Goal: Task Accomplishment & Management: Use online tool/utility

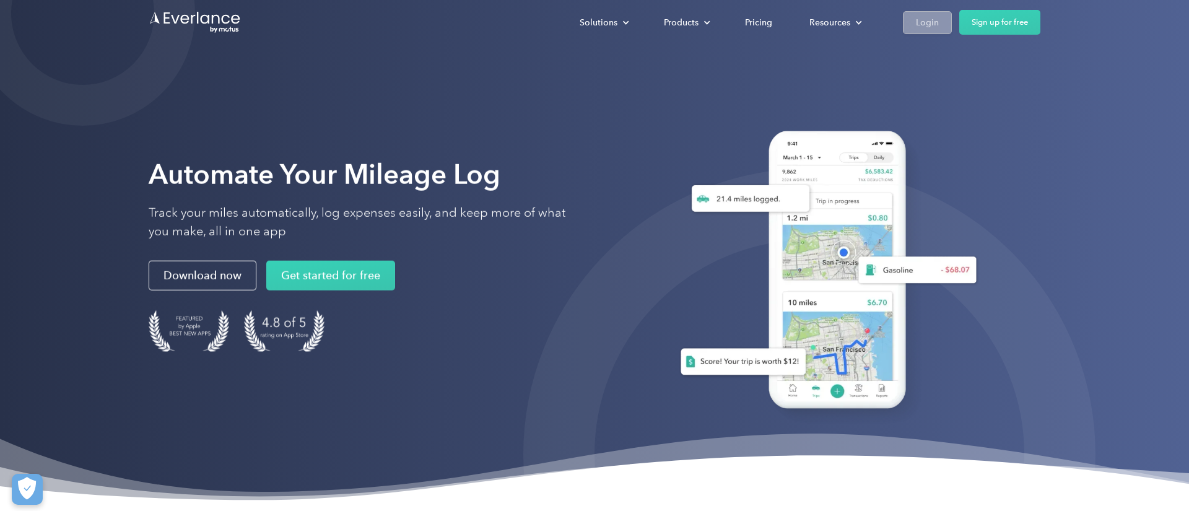
click at [936, 27] on div "Login" at bounding box center [927, 22] width 23 height 15
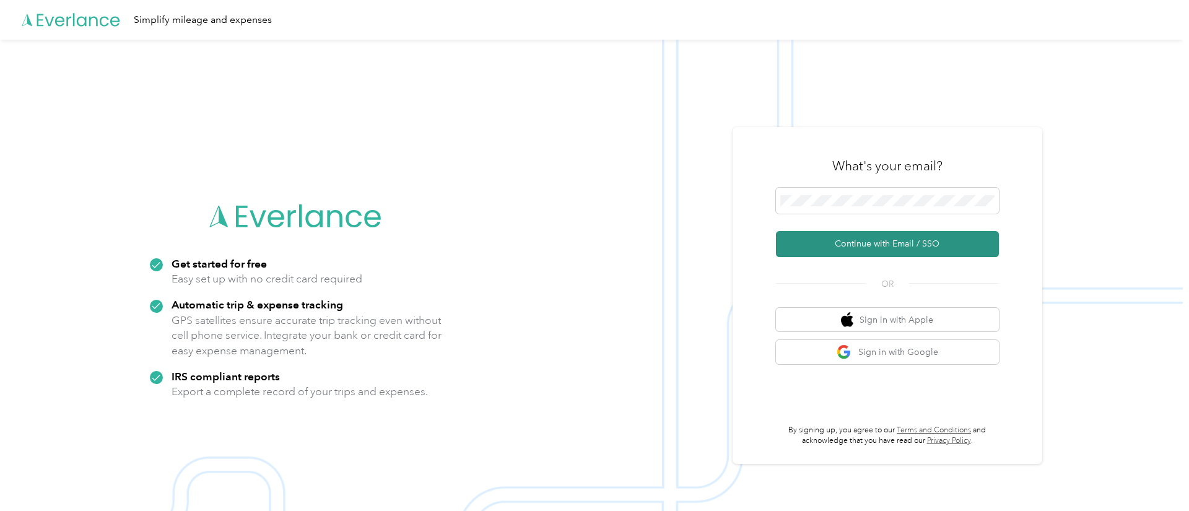
click at [883, 235] on button "Continue with Email / SSO" at bounding box center [887, 244] width 223 height 26
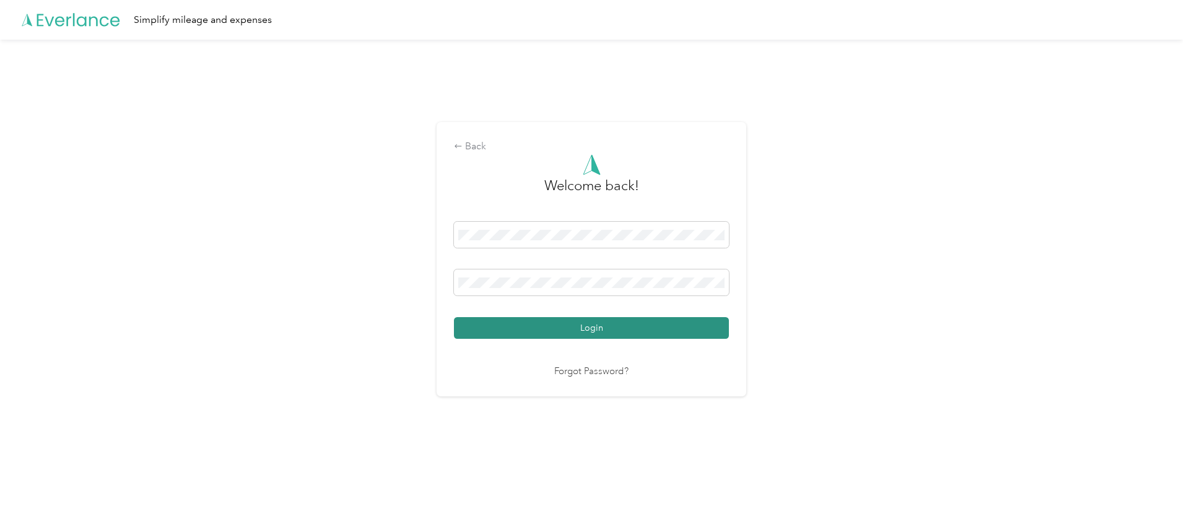
click at [587, 331] on button "Login" at bounding box center [591, 328] width 275 height 22
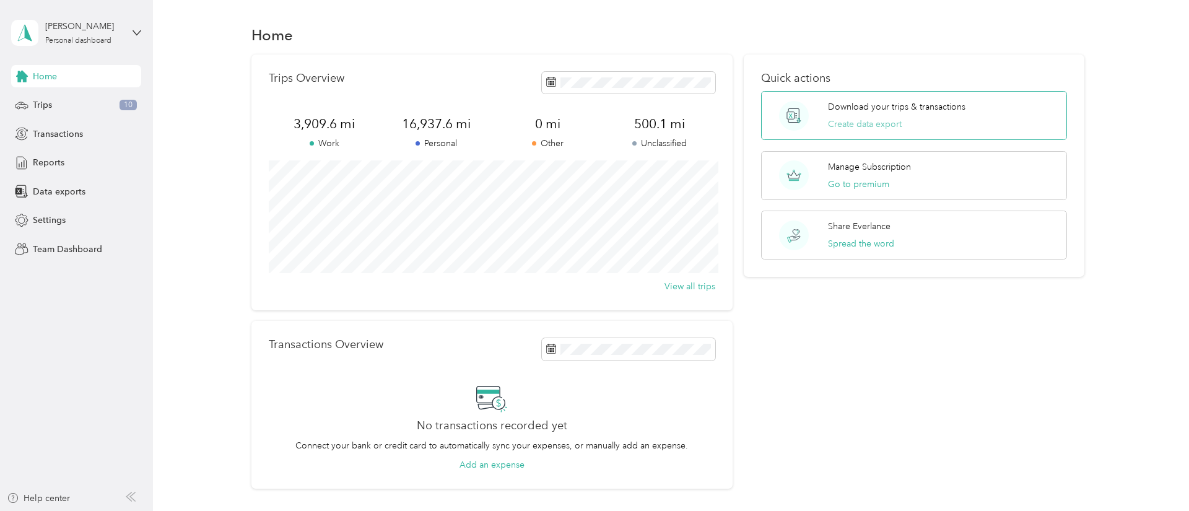
click at [898, 124] on button "Create data export" at bounding box center [865, 124] width 74 height 13
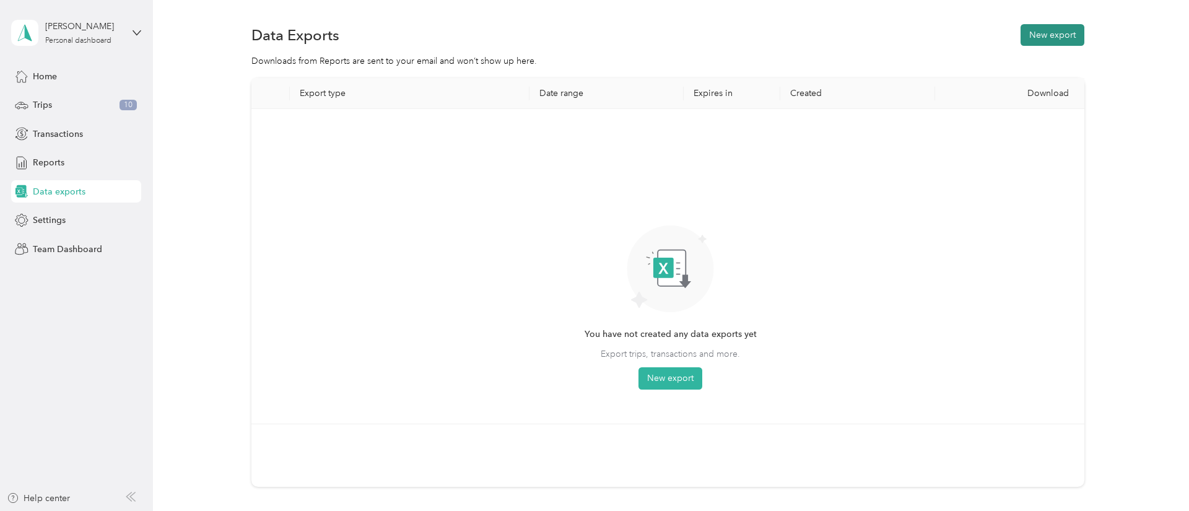
click at [1056, 33] on button "New export" at bounding box center [1053, 35] width 64 height 22
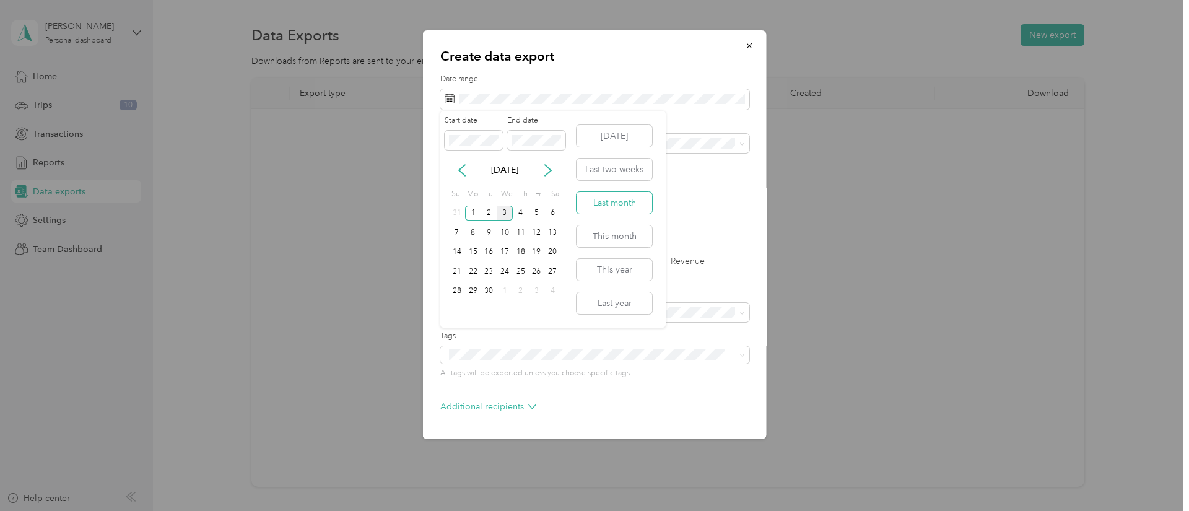
click at [612, 207] on button "Last month" at bounding box center [615, 203] width 76 height 22
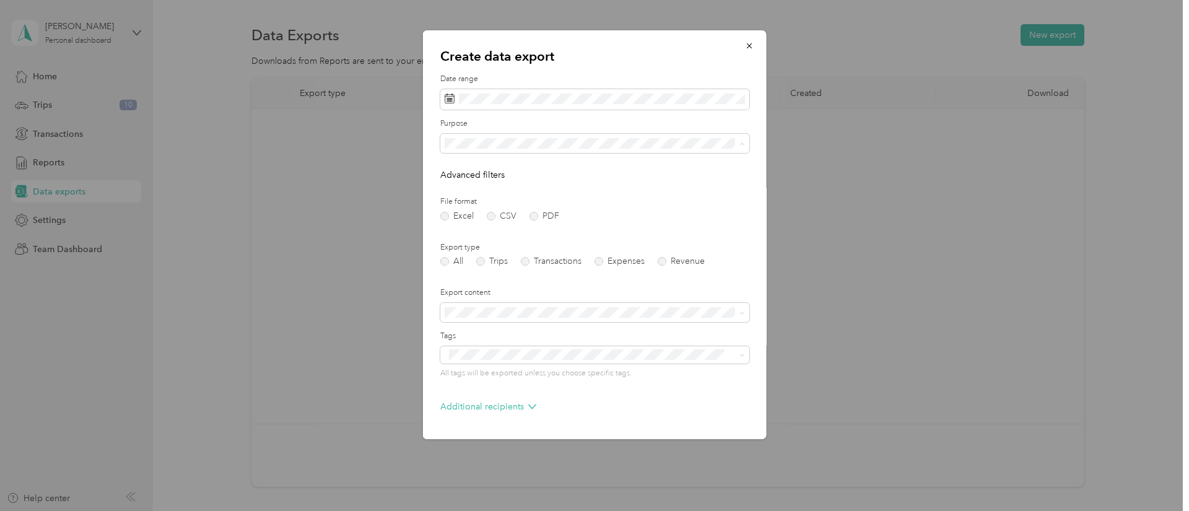
click at [487, 232] on li "Berean Bible" at bounding box center [594, 230] width 309 height 22
click at [535, 215] on label "PDF" at bounding box center [545, 216] width 30 height 9
click at [484, 260] on label "Trips" at bounding box center [492, 261] width 32 height 9
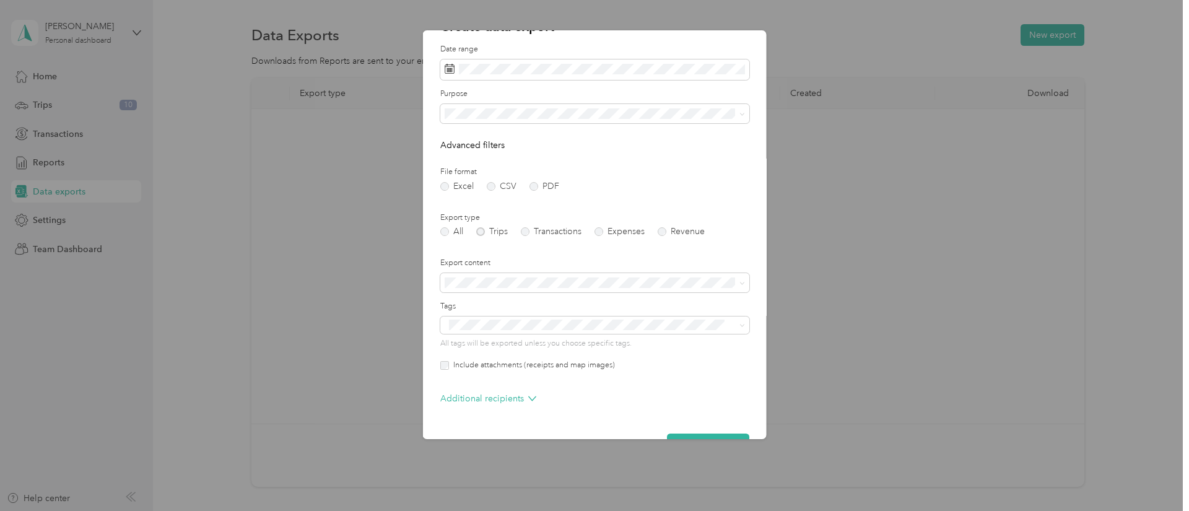
scroll to position [40, 0]
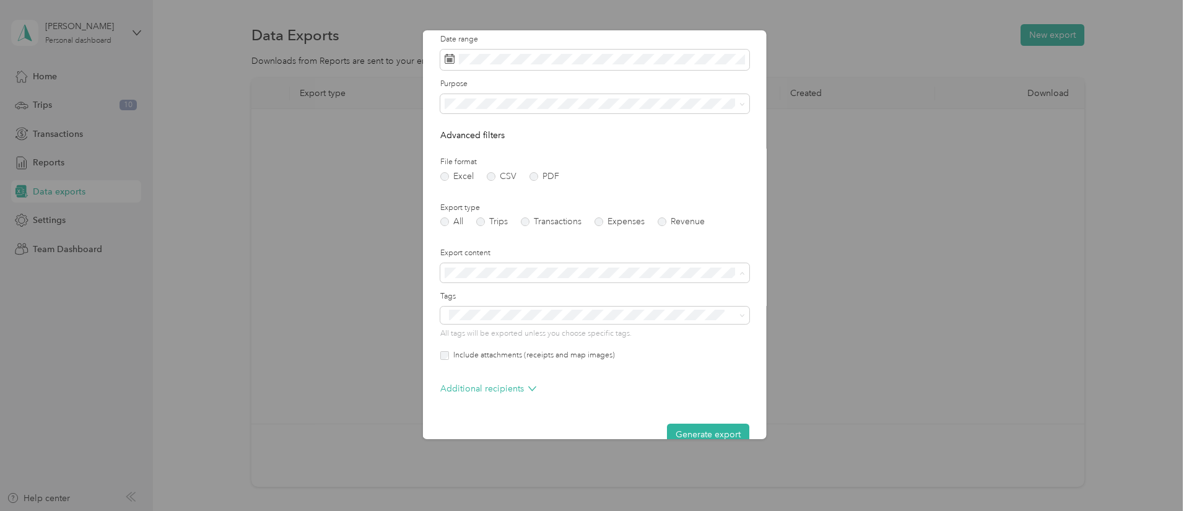
click at [603, 243] on form "Date range Purpose Advanced filters File format Excel CSV PDF Export type All T…" at bounding box center [594, 239] width 309 height 411
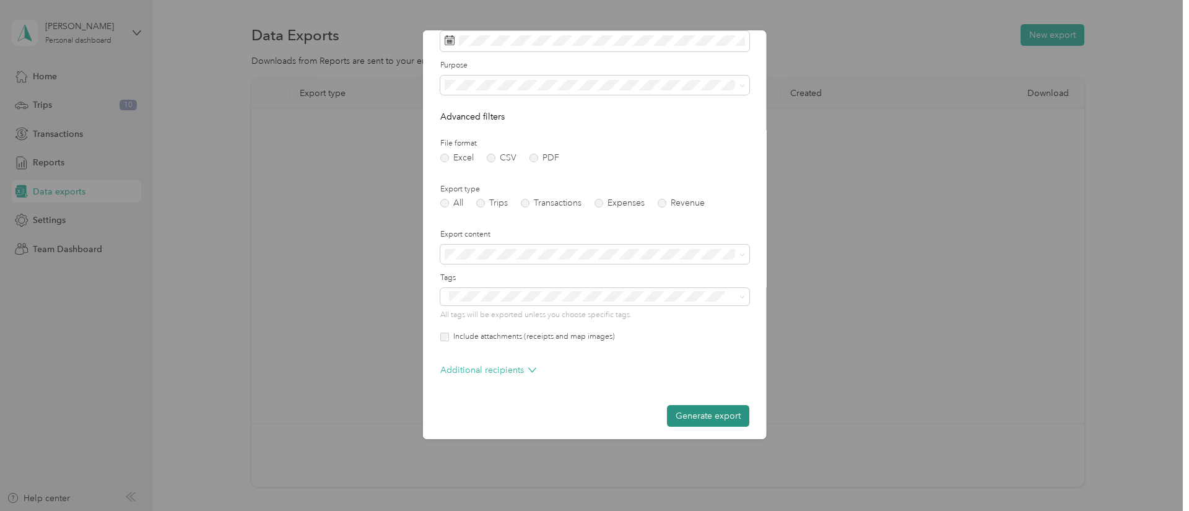
click at [707, 416] on button "Generate export" at bounding box center [708, 416] width 82 height 22
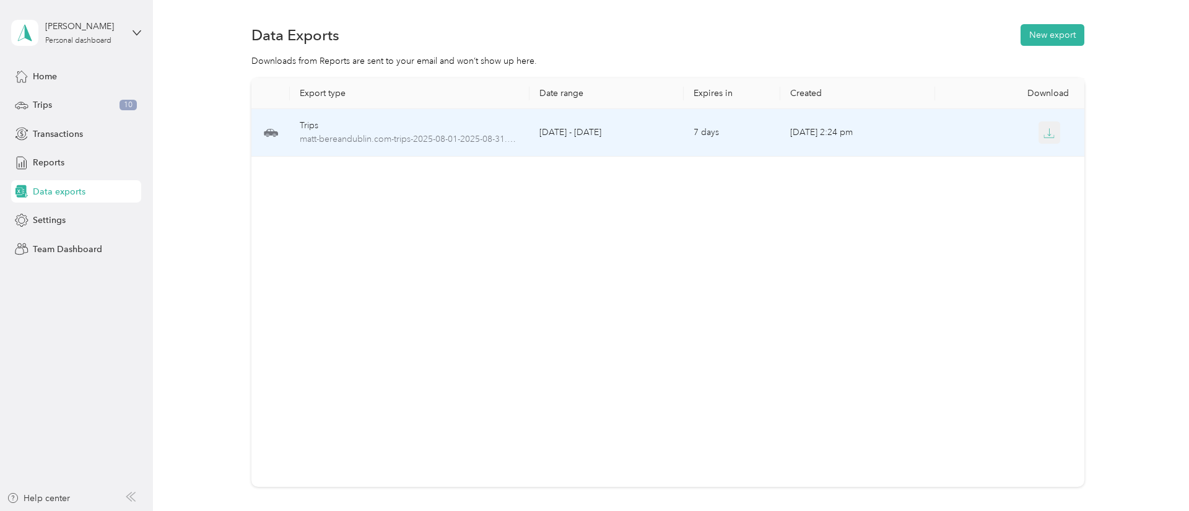
click at [1047, 132] on icon "button" at bounding box center [1049, 133] width 11 height 11
